Goal: Navigation & Orientation: Find specific page/section

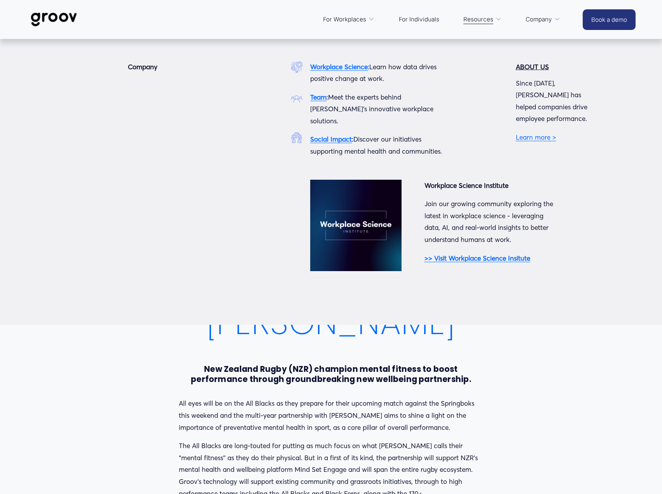
click at [526, 133] on link "Learn more >" at bounding box center [536, 137] width 40 height 8
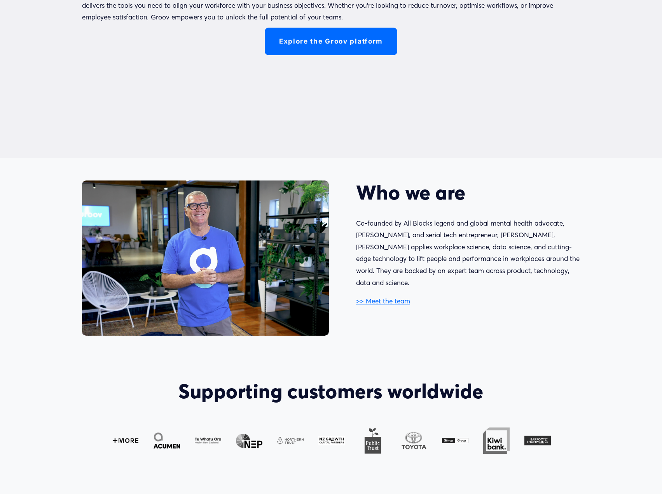
scroll to position [544, 0]
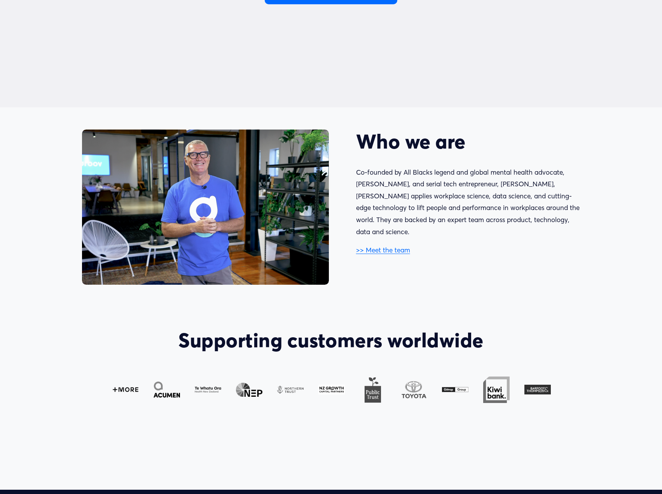
click at [388, 246] on link ">> Meet the team" at bounding box center [383, 250] width 54 height 8
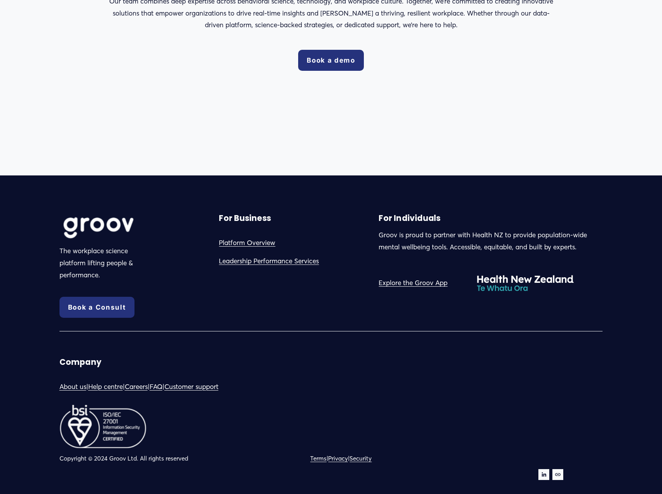
scroll to position [1395, 0]
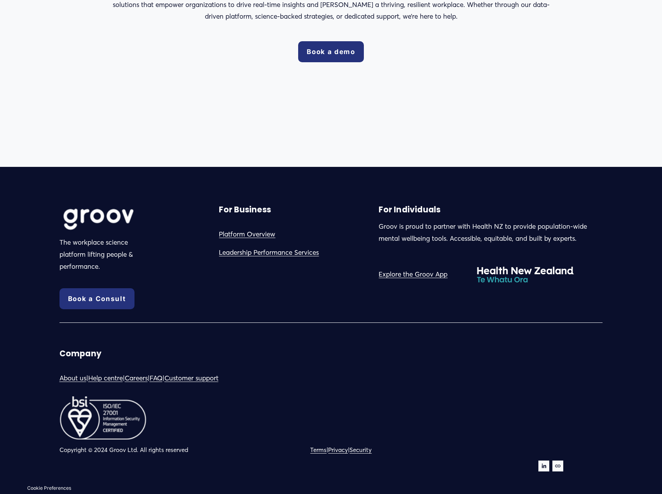
click at [106, 377] on link "Help centre" at bounding box center [105, 378] width 35 height 12
